Goal: Transaction & Acquisition: Purchase product/service

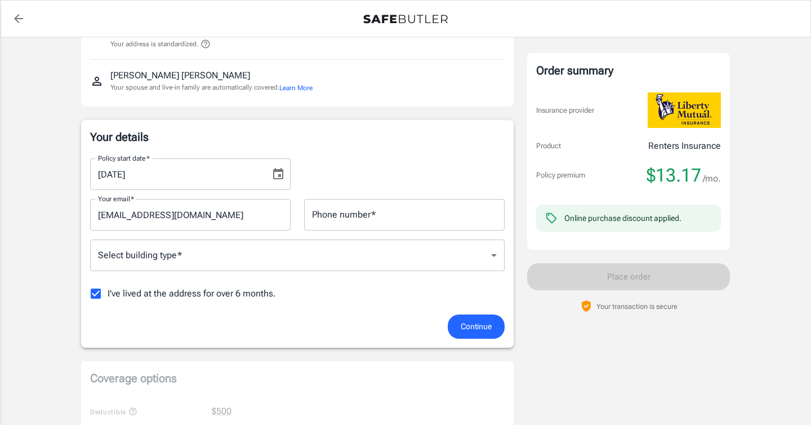
scroll to position [114, 0]
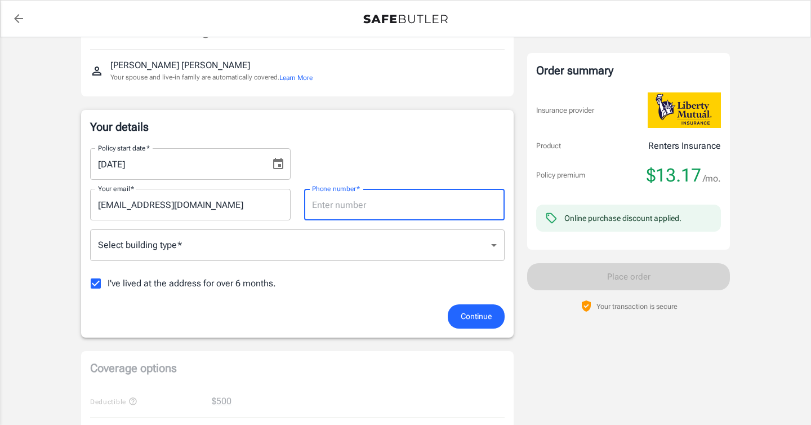
click at [327, 204] on input "Phone number   *" at bounding box center [404, 205] width 201 height 32
type input "7133837887"
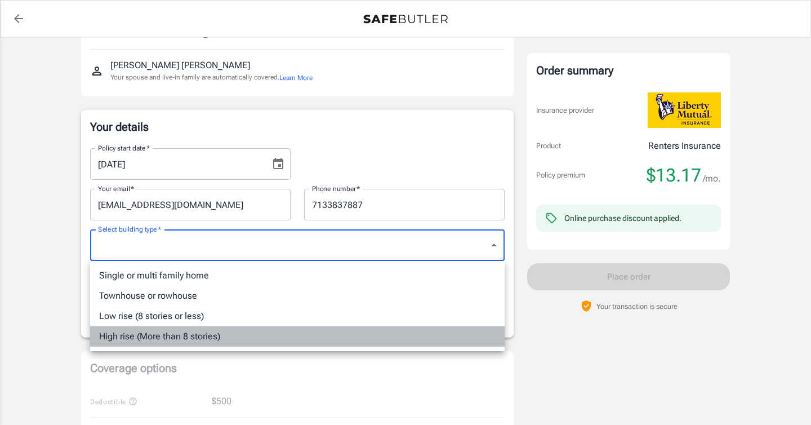
click at [271, 340] on li "High rise (More than 8 stories)" at bounding box center [297, 336] width 415 height 20
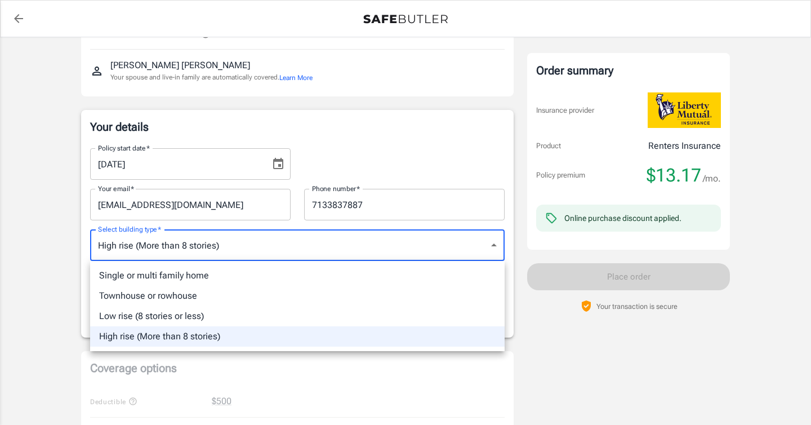
click at [287, 283] on li "Single or multi family home" at bounding box center [297, 275] width 415 height 20
type input "singlefamily"
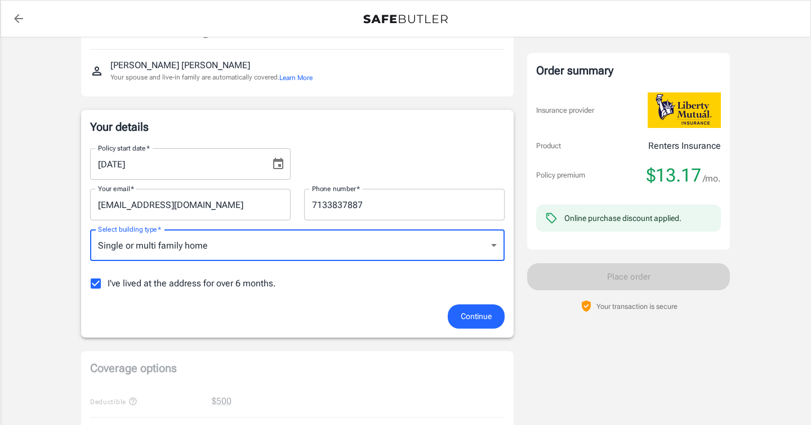
click at [473, 319] on span "Continue" at bounding box center [476, 316] width 31 height 14
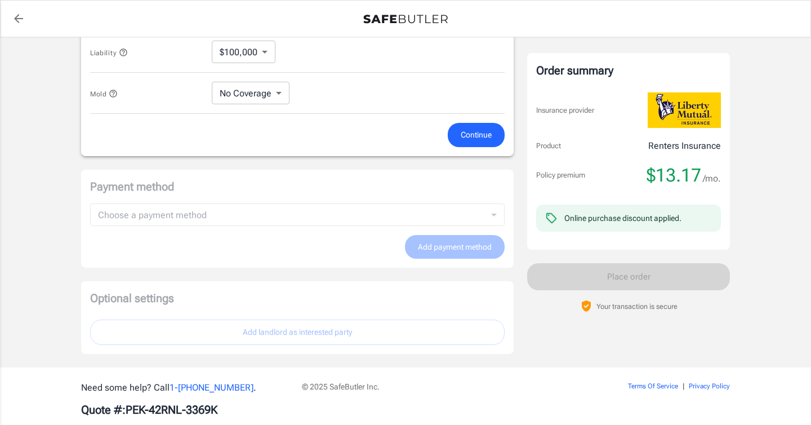
scroll to position [676, 0]
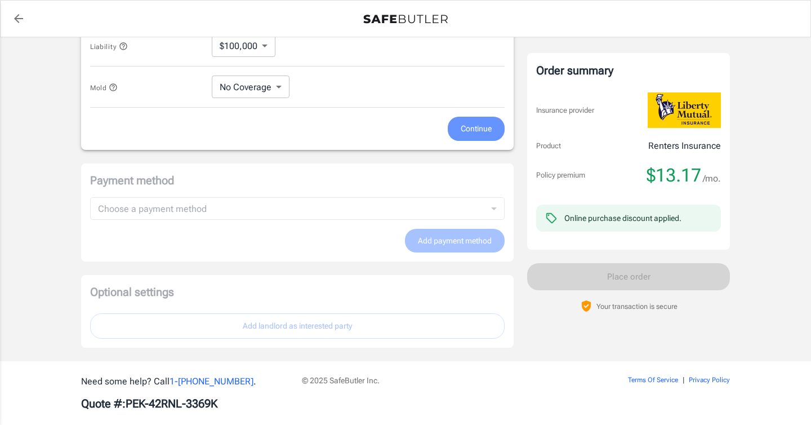
click at [475, 135] on span "Continue" at bounding box center [476, 129] width 31 height 14
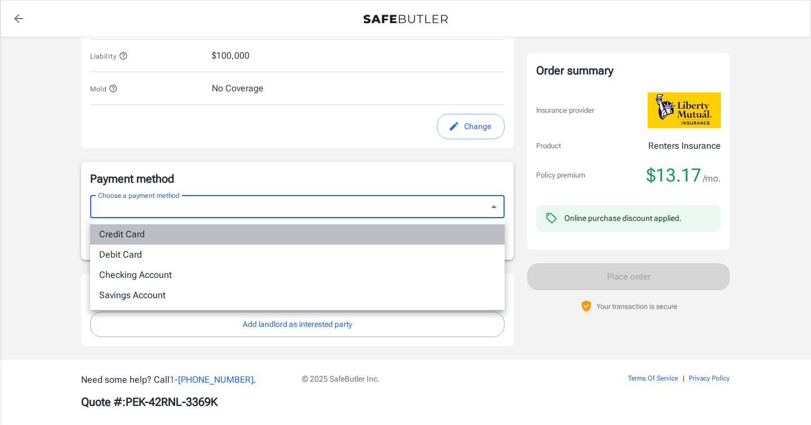
click at [353, 231] on li "Credit Card" at bounding box center [297, 234] width 415 height 20
type input "credit"
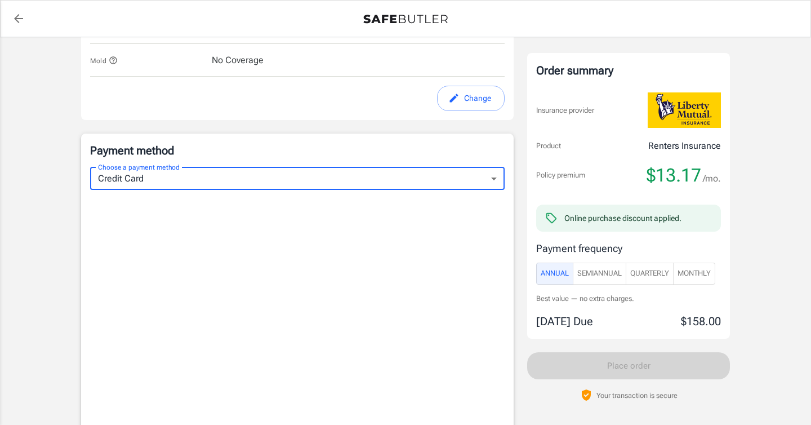
scroll to position [679, 0]
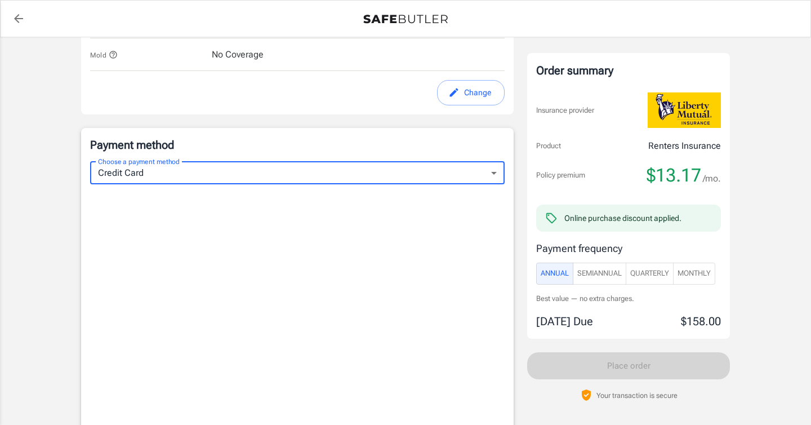
click at [705, 269] on span "Monthly" at bounding box center [694, 273] width 33 height 13
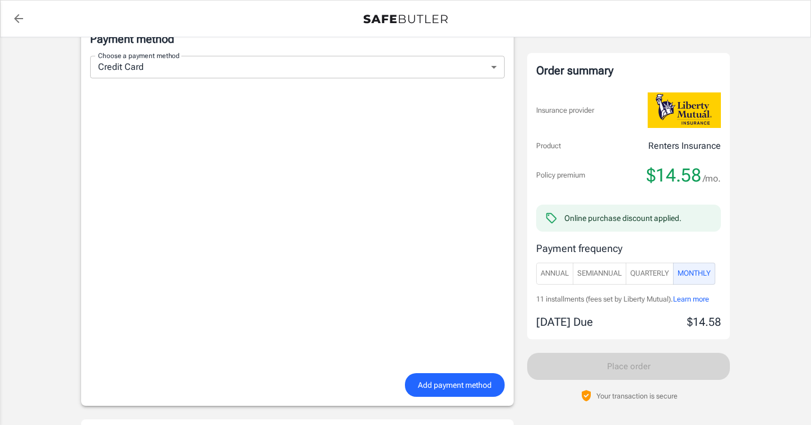
scroll to position [828, 0]
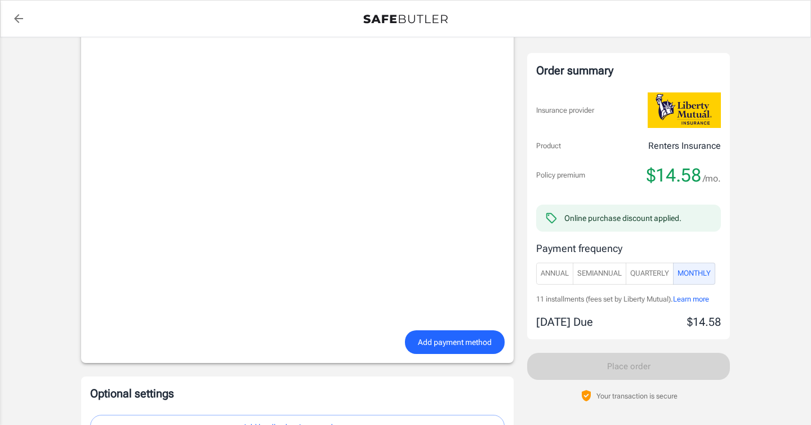
click at [437, 345] on span "Add payment method" at bounding box center [455, 342] width 74 height 14
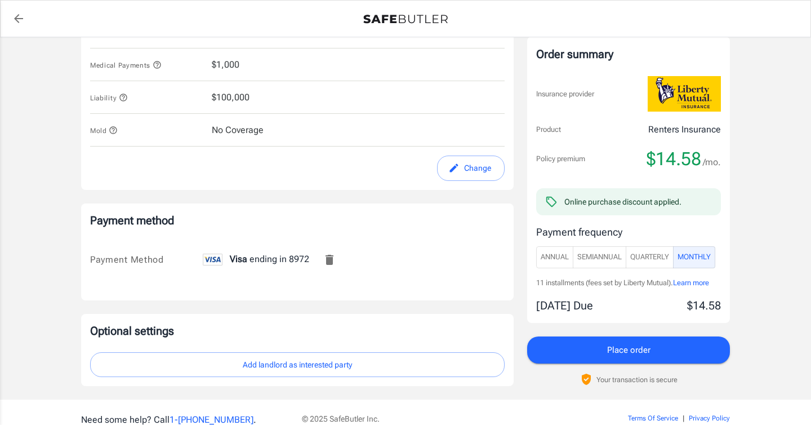
scroll to position [603, 0]
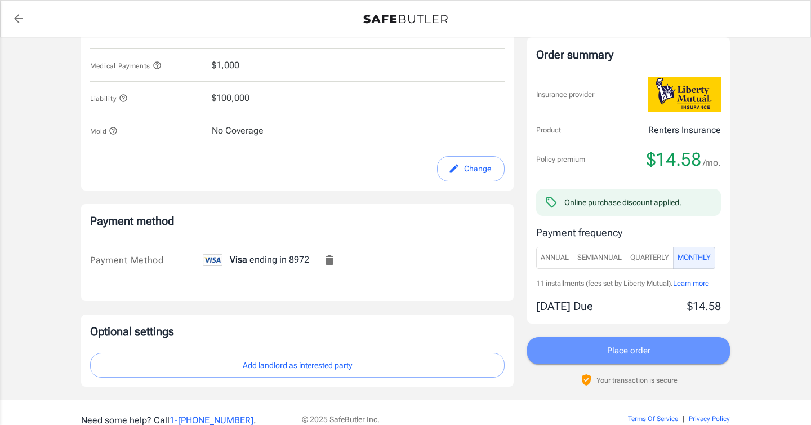
click at [578, 349] on button "Place order" at bounding box center [628, 350] width 203 height 27
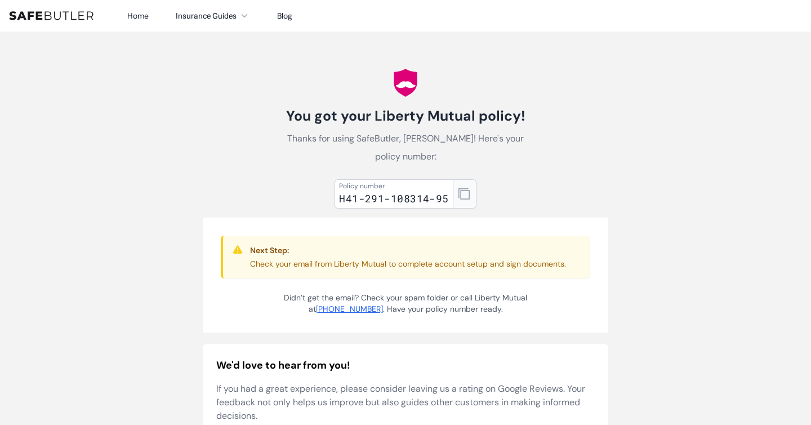
click at [469, 199] on button "button" at bounding box center [465, 193] width 24 height 29
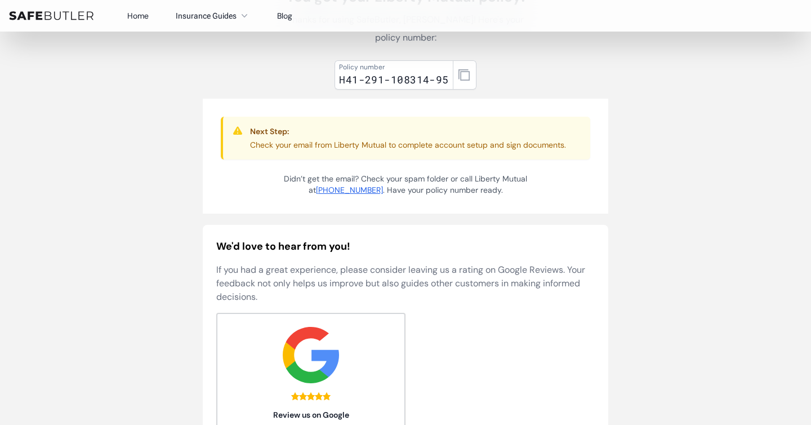
scroll to position [66, 0]
